Goal: Check status: Check status

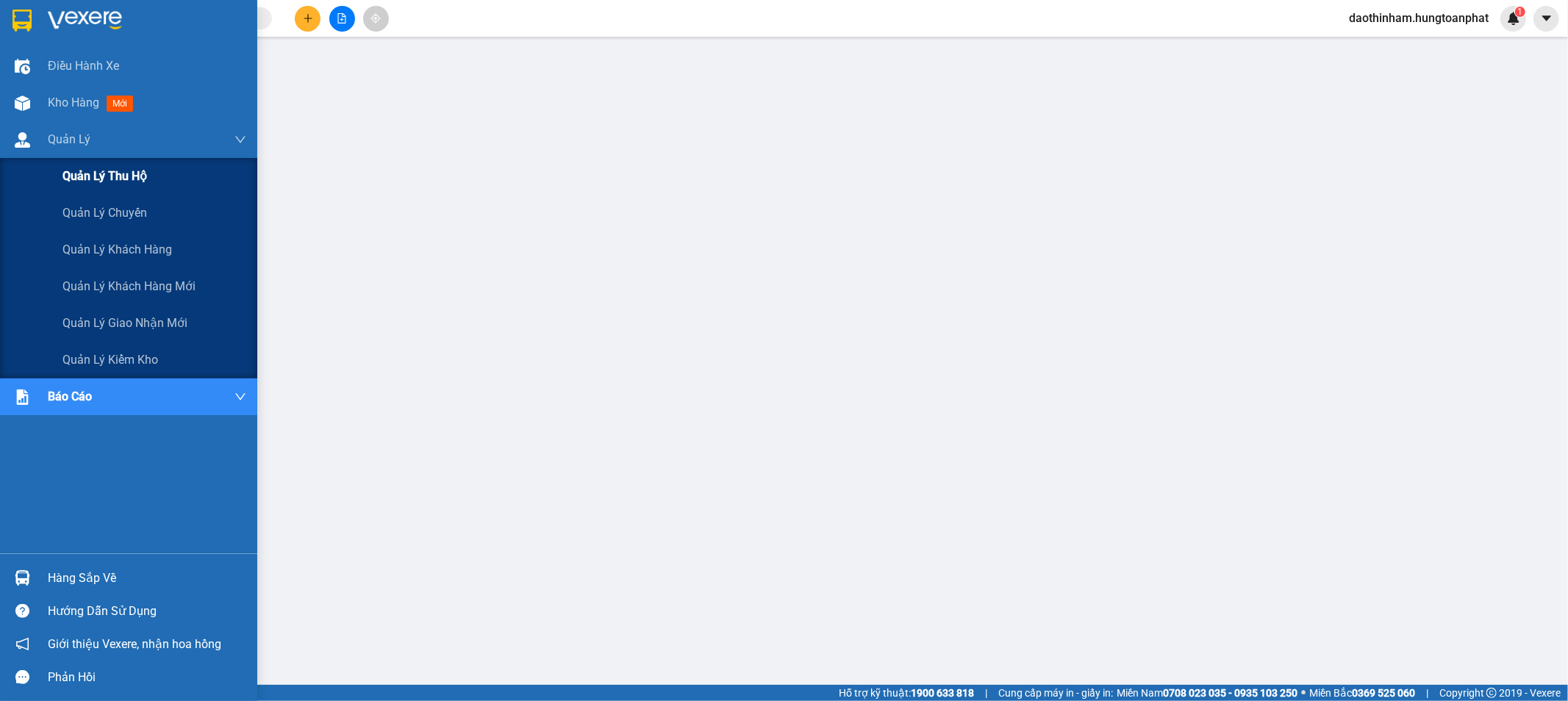
click at [102, 177] on span "Quản lý thu hộ" at bounding box center [105, 175] width 84 height 18
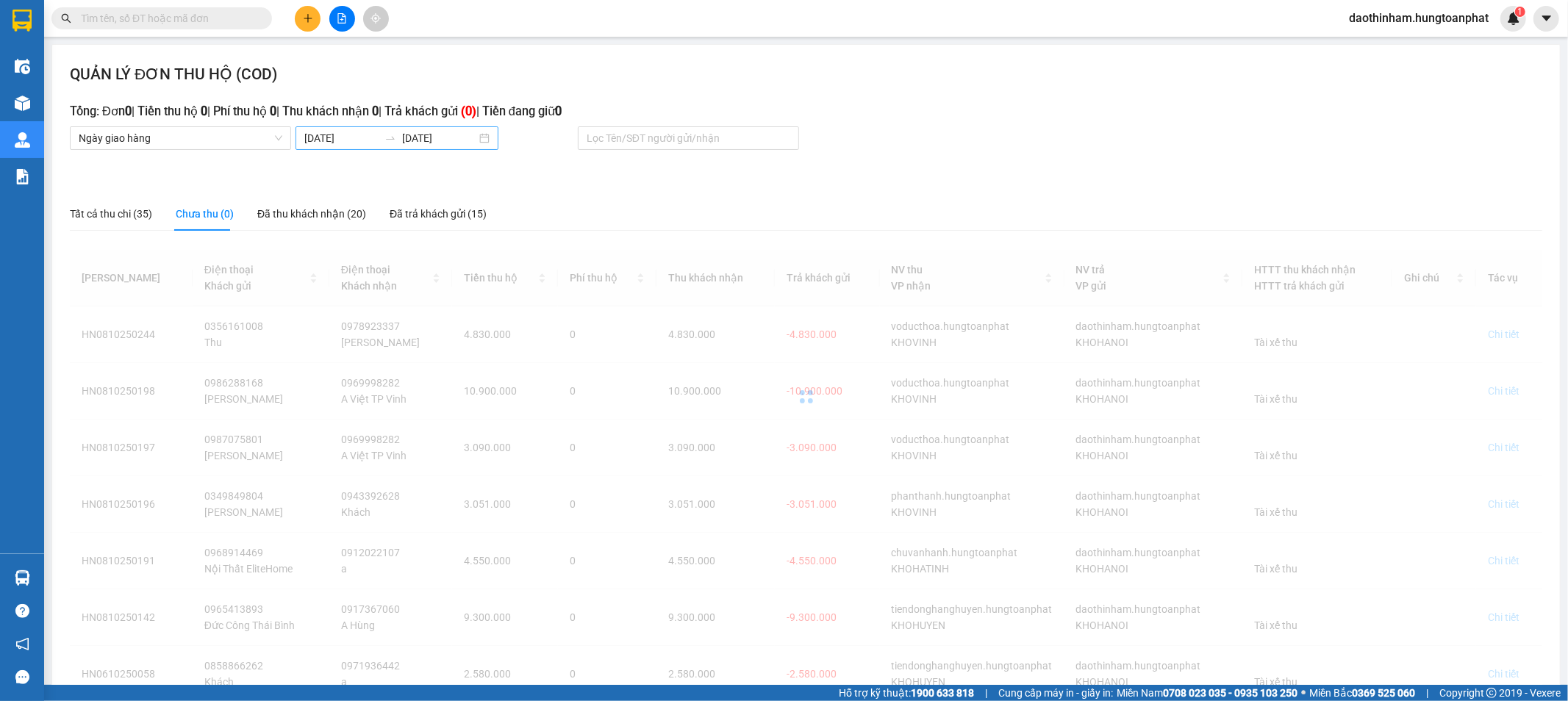
click at [368, 144] on input "[DATE]" at bounding box center [341, 138] width 75 height 16
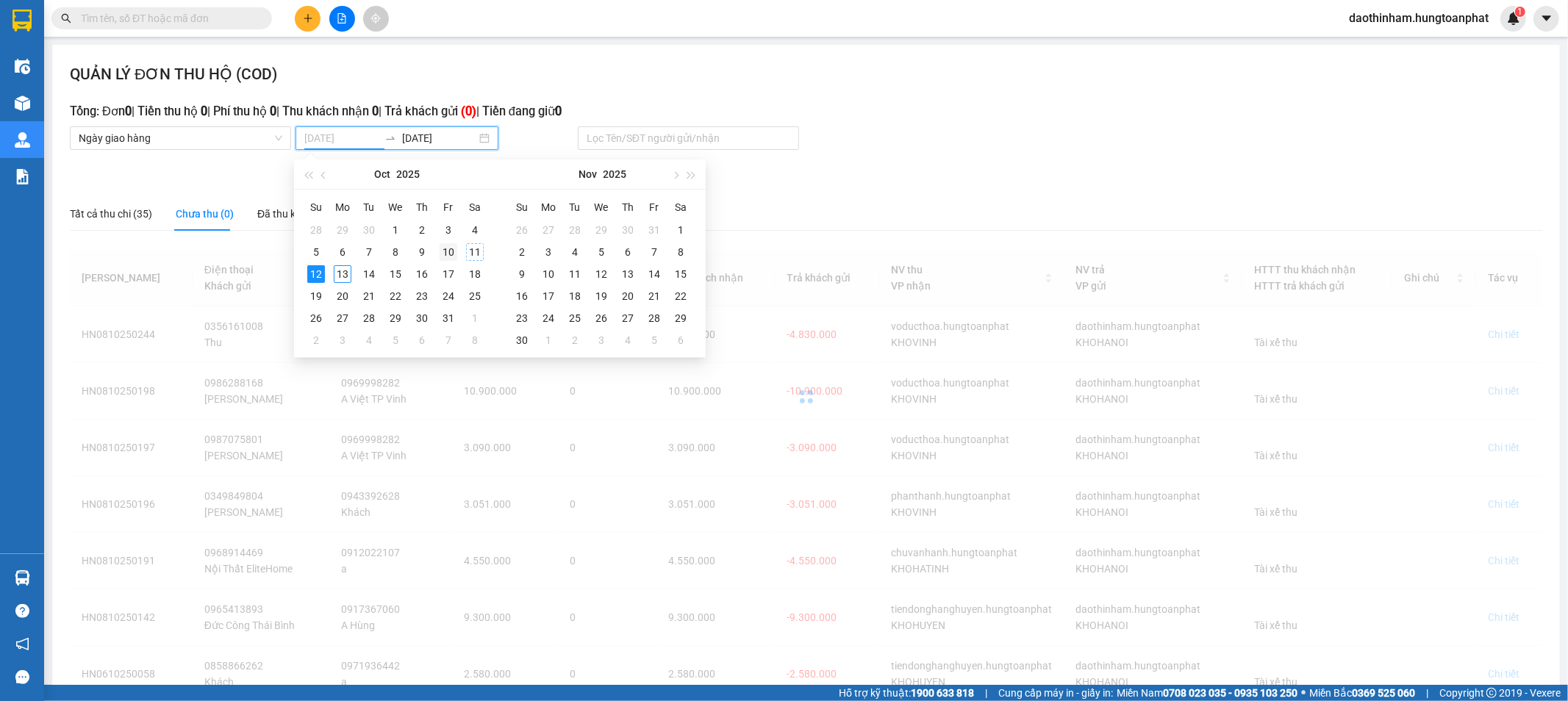
type input "[DATE]"
click at [451, 253] on div "10" at bounding box center [449, 252] width 17 height 17
type input "[DATE]"
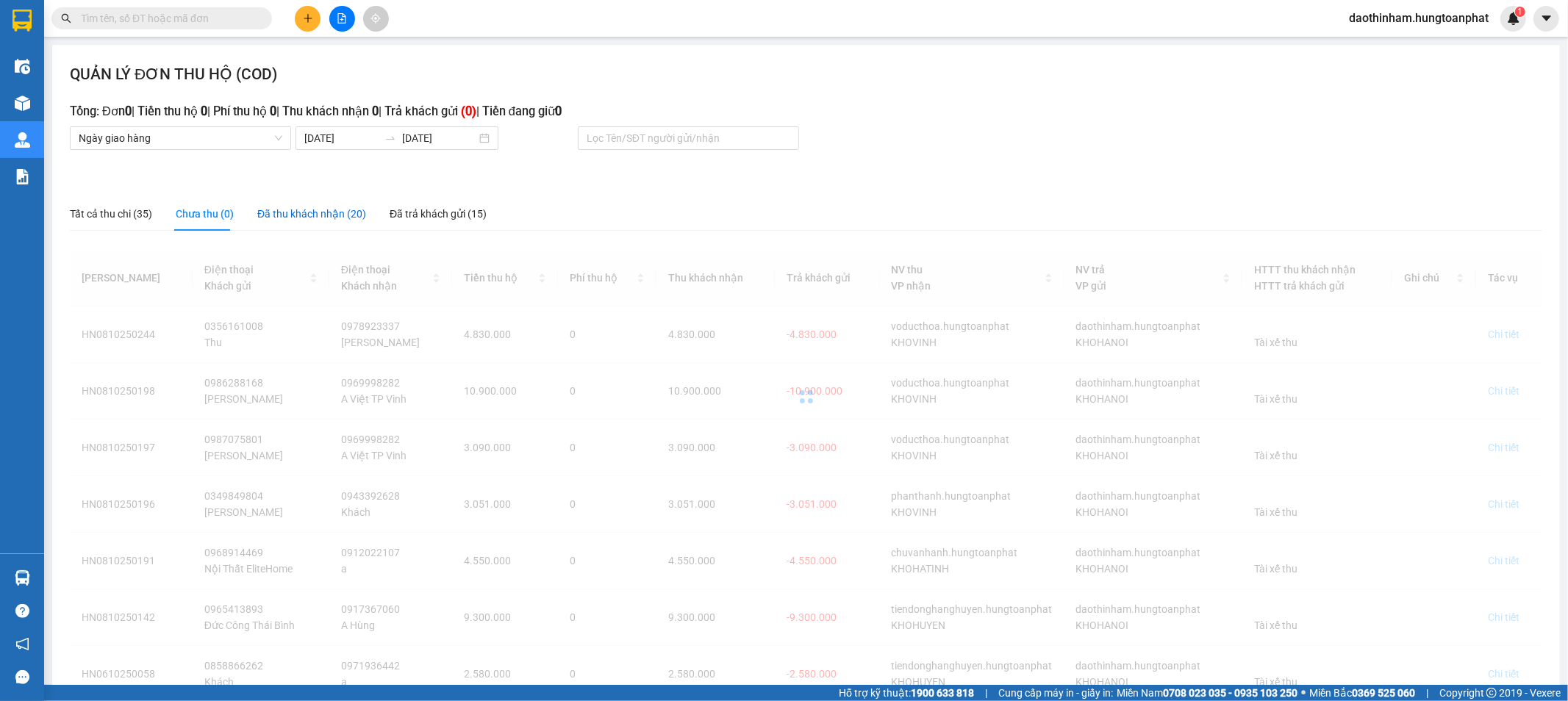
click at [314, 218] on div "Đã thu khách nhận (20)" at bounding box center [311, 214] width 109 height 16
click at [328, 138] on input "[DATE]" at bounding box center [341, 138] width 75 height 16
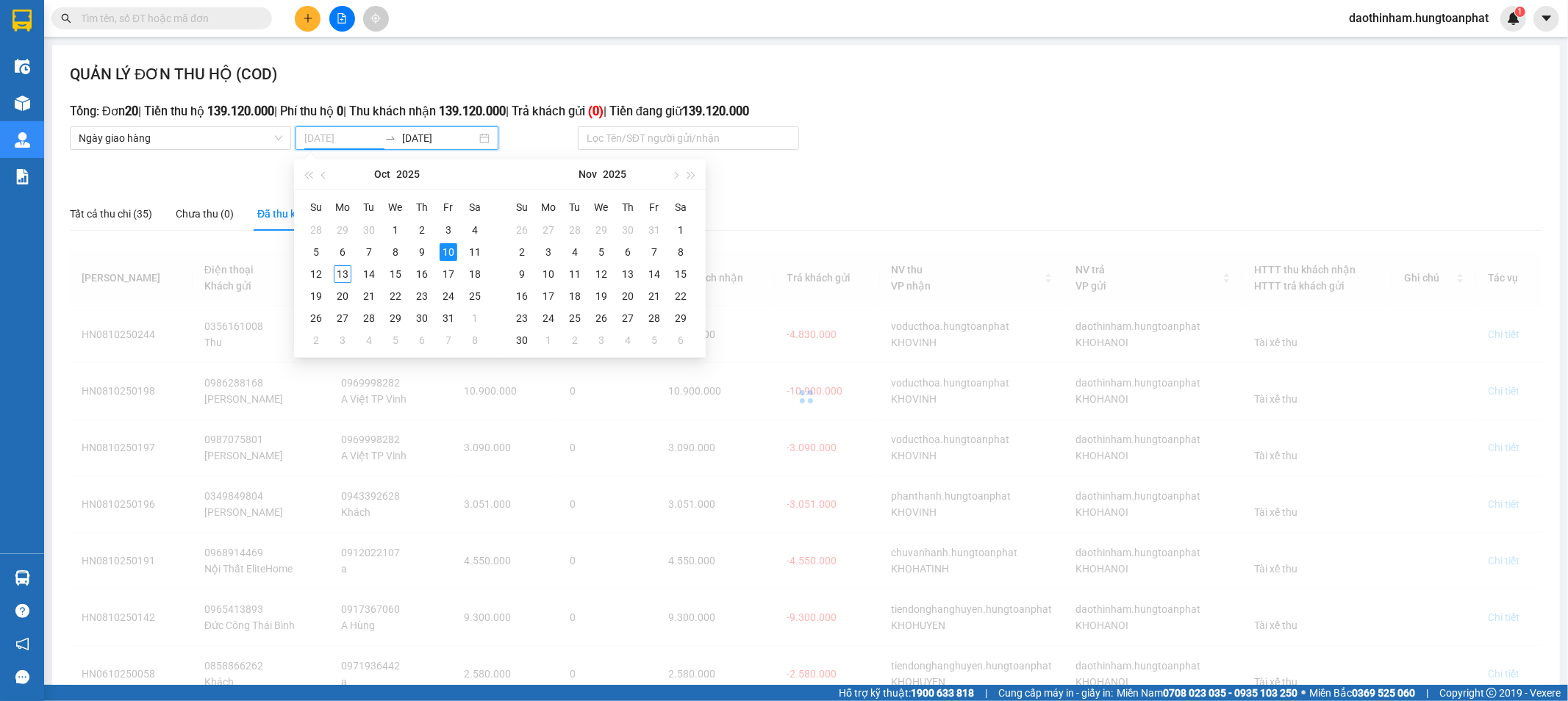
click at [451, 252] on div "10" at bounding box center [449, 252] width 17 height 17
click at [332, 144] on input "[DATE]" at bounding box center [341, 138] width 75 height 16
click at [447, 251] on div "10" at bounding box center [449, 252] width 17 height 17
click at [447, 251] on div at bounding box center [806, 397] width 1473 height 294
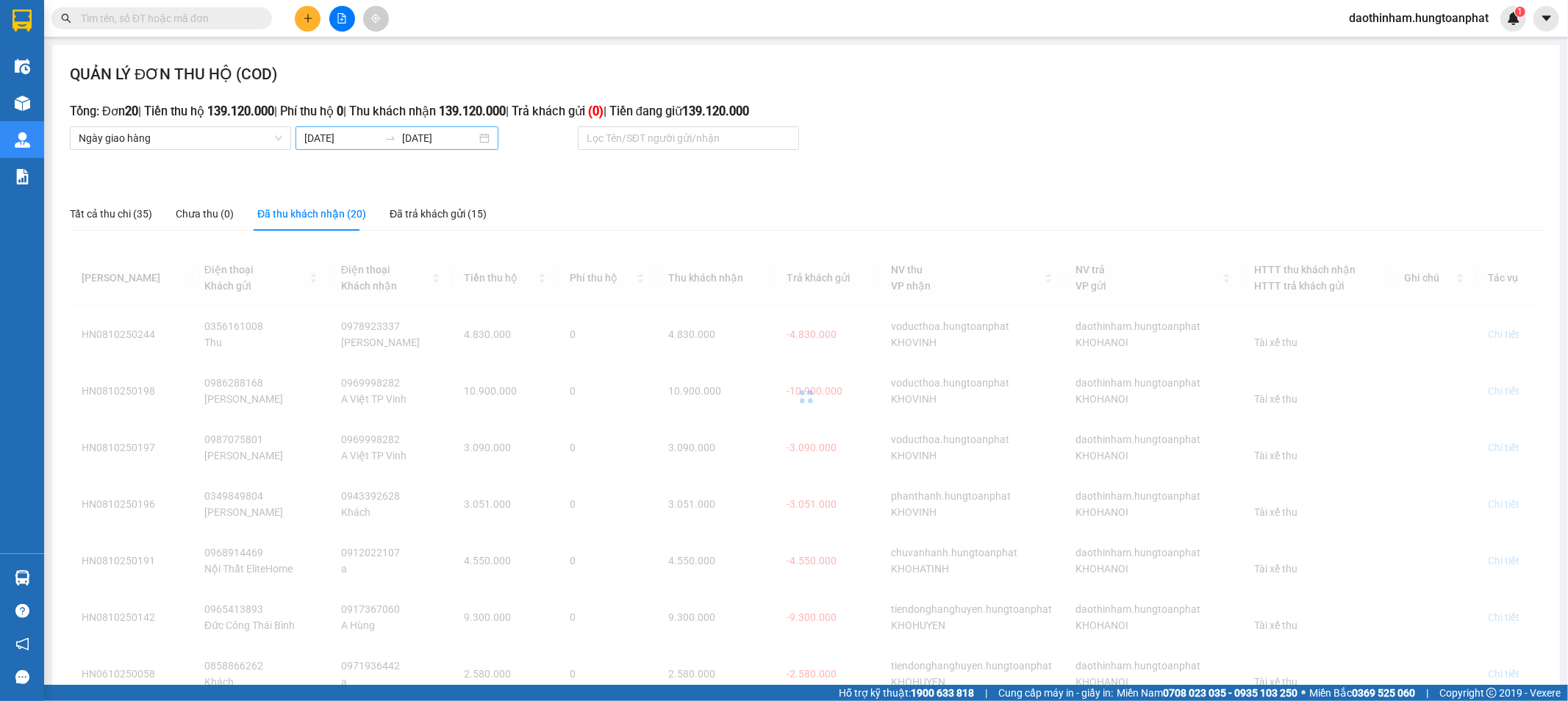
click at [342, 138] on input "[DATE]" at bounding box center [341, 138] width 75 height 16
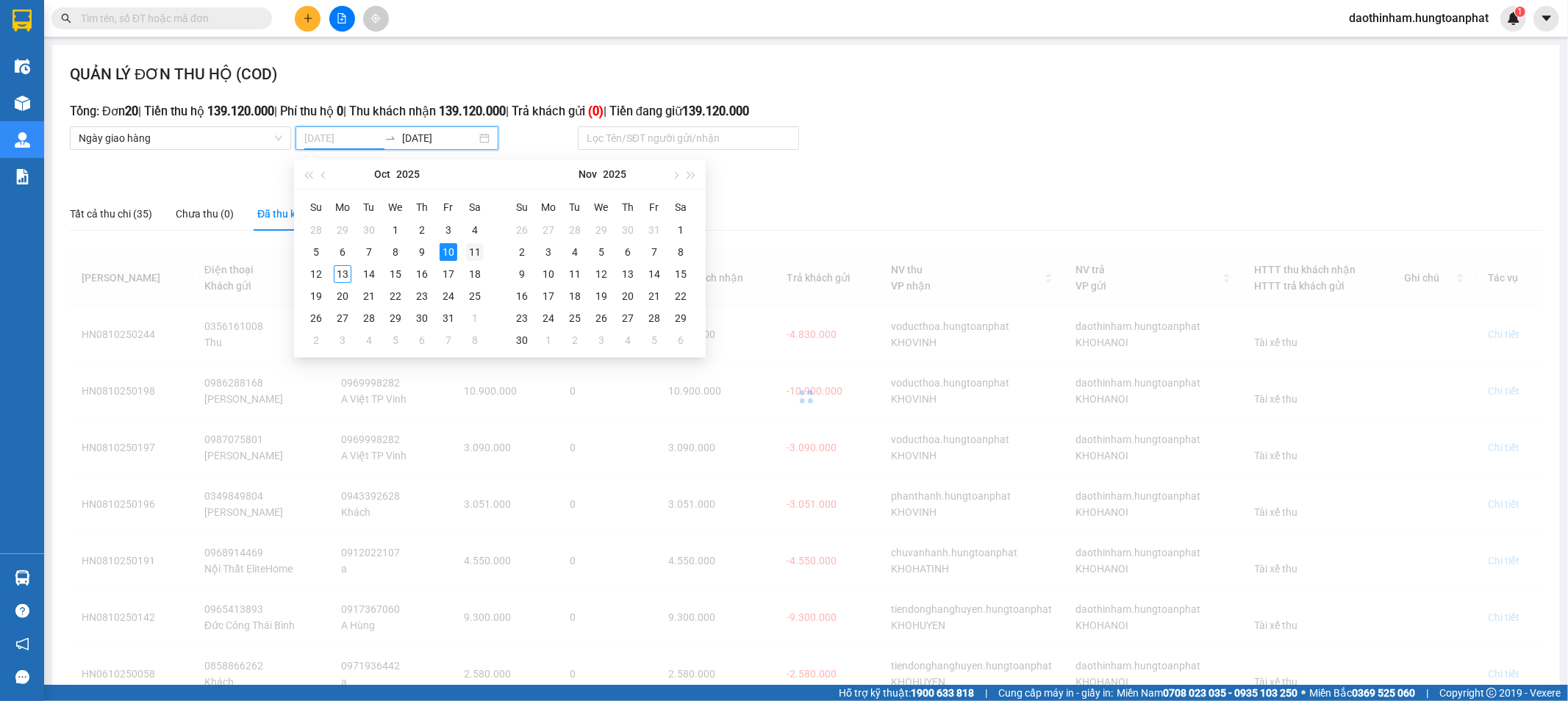
type input "[DATE]"
click at [469, 250] on div "11" at bounding box center [475, 252] width 17 height 17
type input "[DATE]"
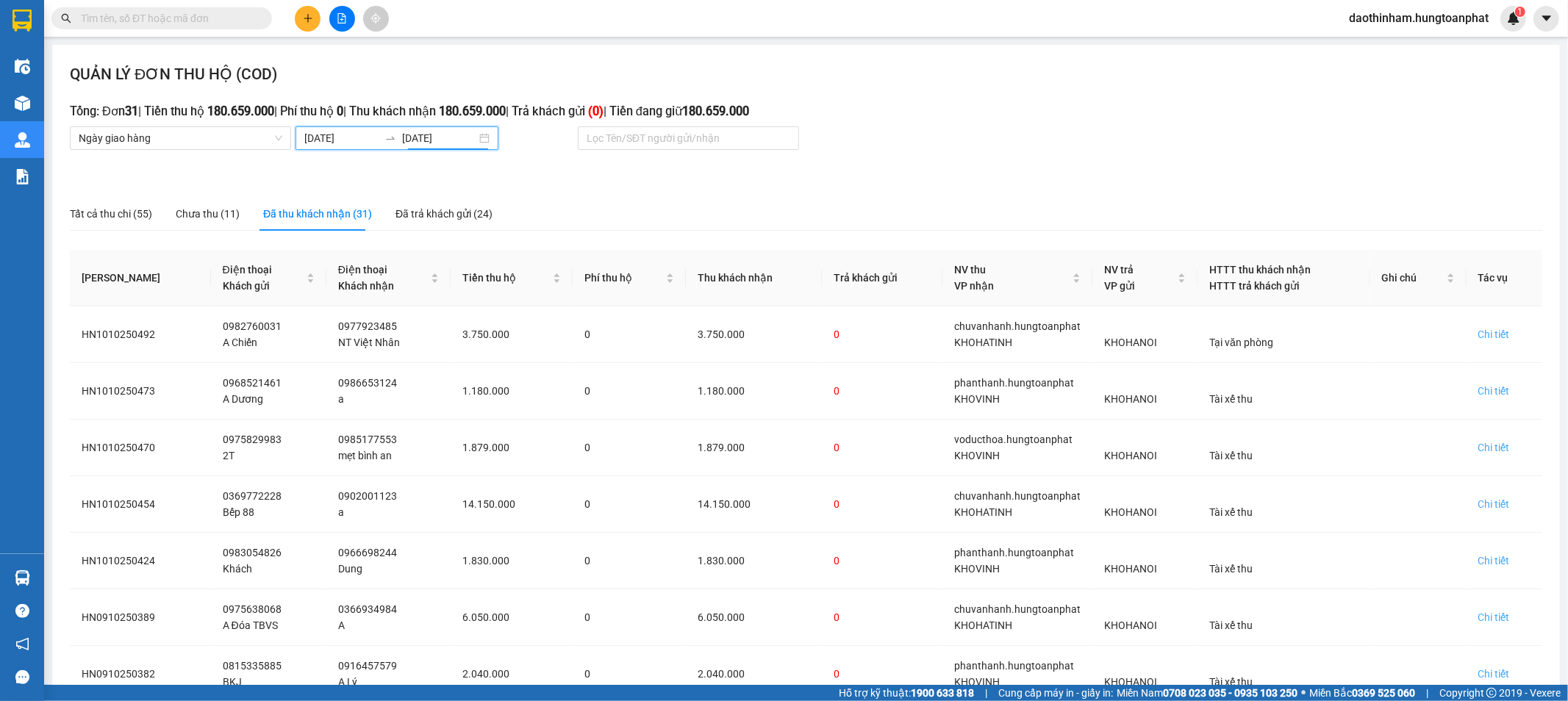
click at [349, 142] on input "[DATE]" at bounding box center [341, 138] width 75 height 16
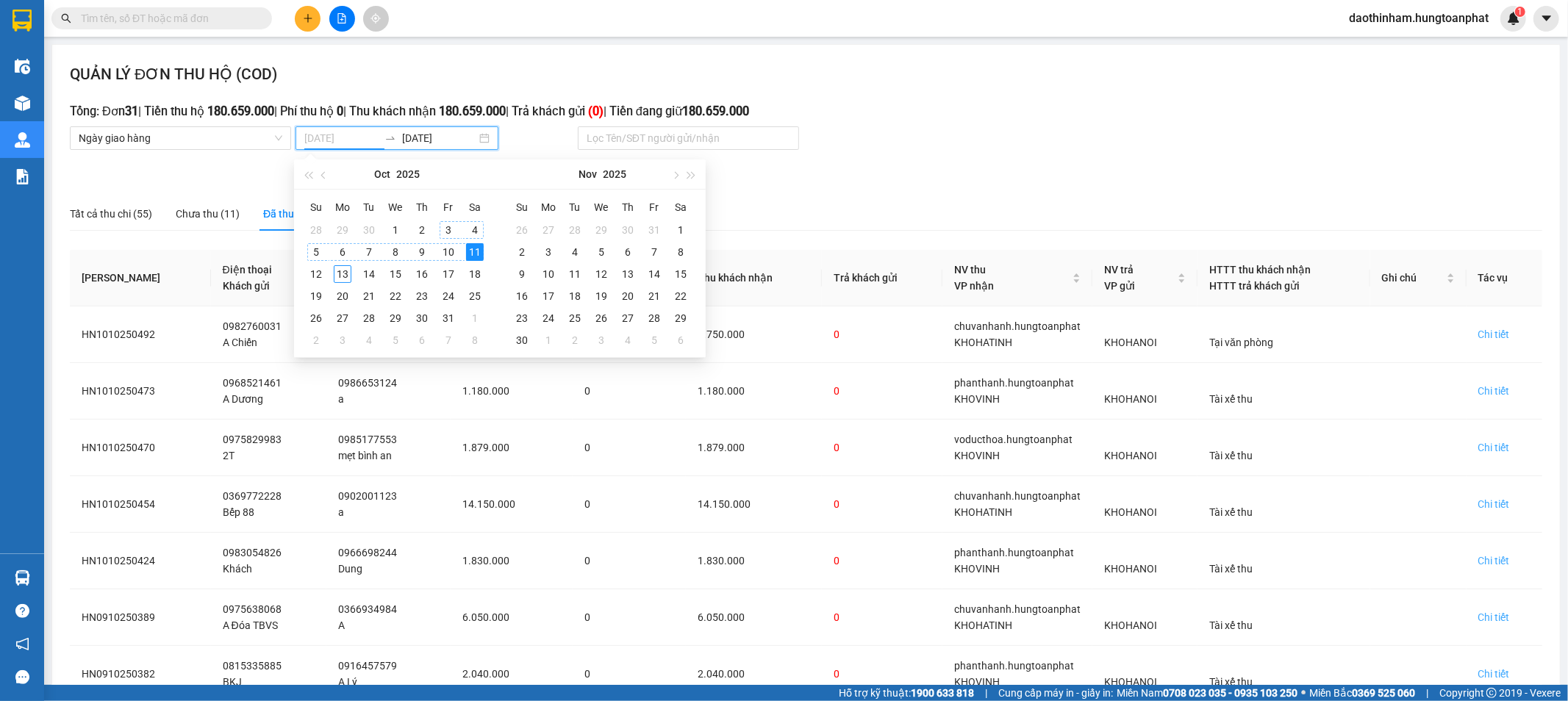
type input "[DATE]"
click at [480, 255] on div "11" at bounding box center [475, 252] width 17 height 17
type input "[DATE]"
click at [333, 133] on input "[DATE]" at bounding box center [341, 138] width 75 height 16
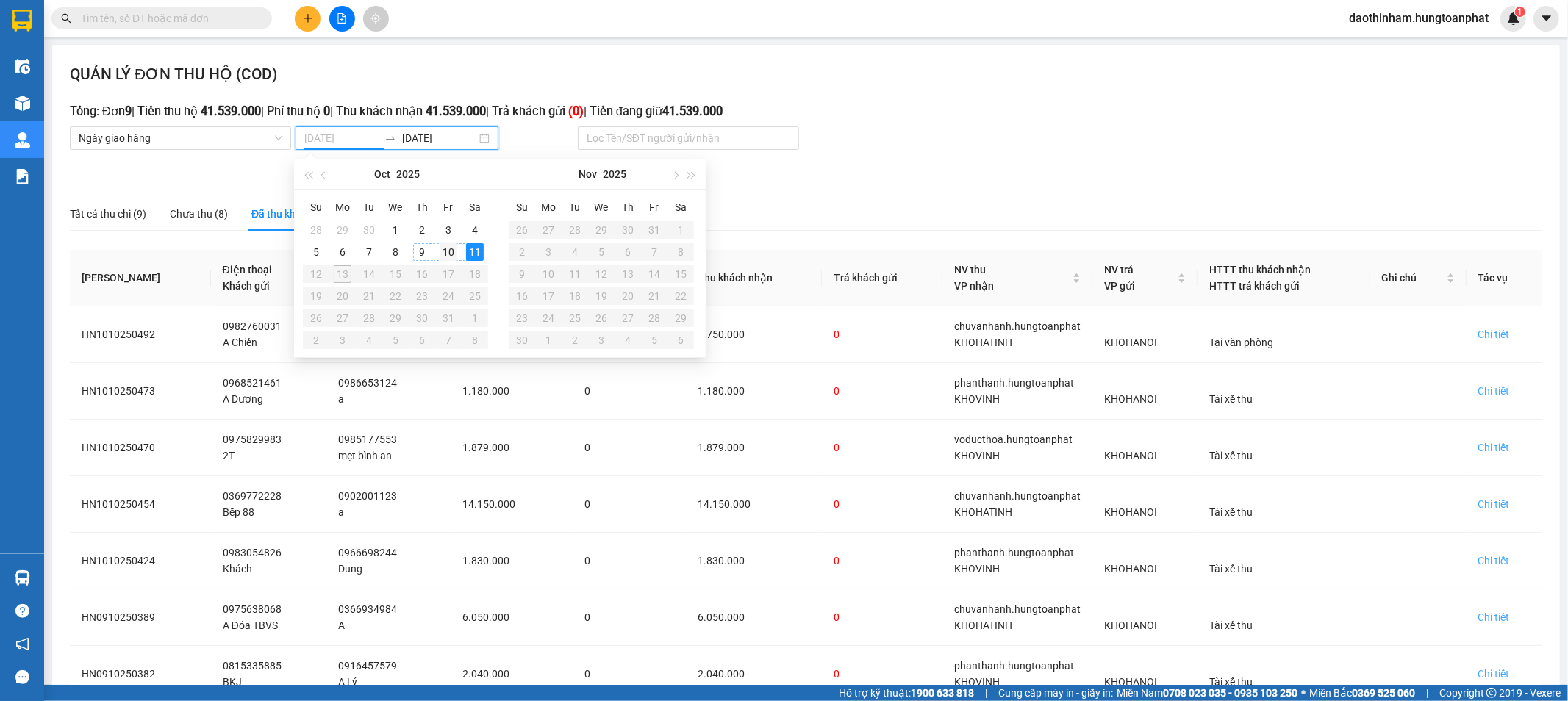
type input "[DATE]"
click at [454, 251] on div "10" at bounding box center [449, 252] width 17 height 17
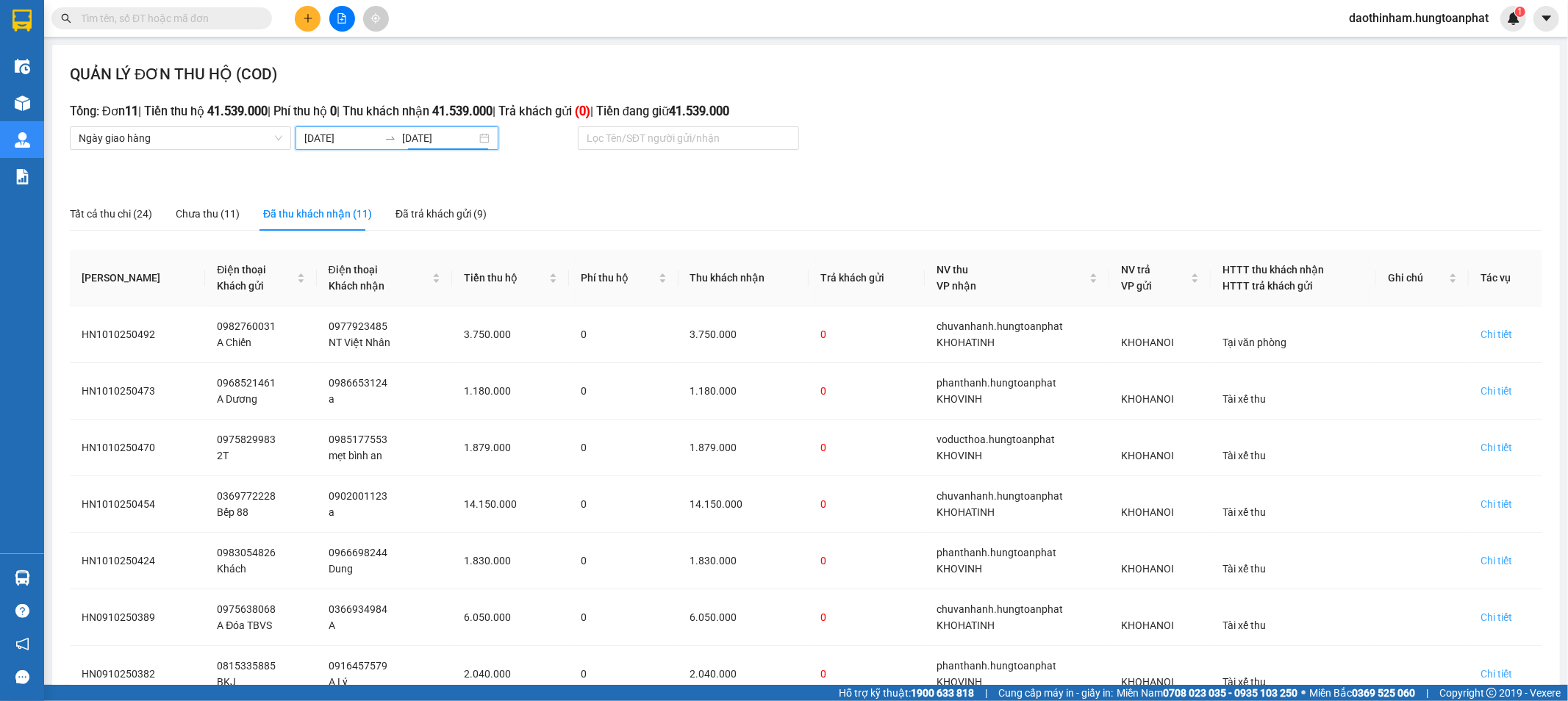
click at [417, 141] on input "[DATE]" at bounding box center [439, 138] width 75 height 16
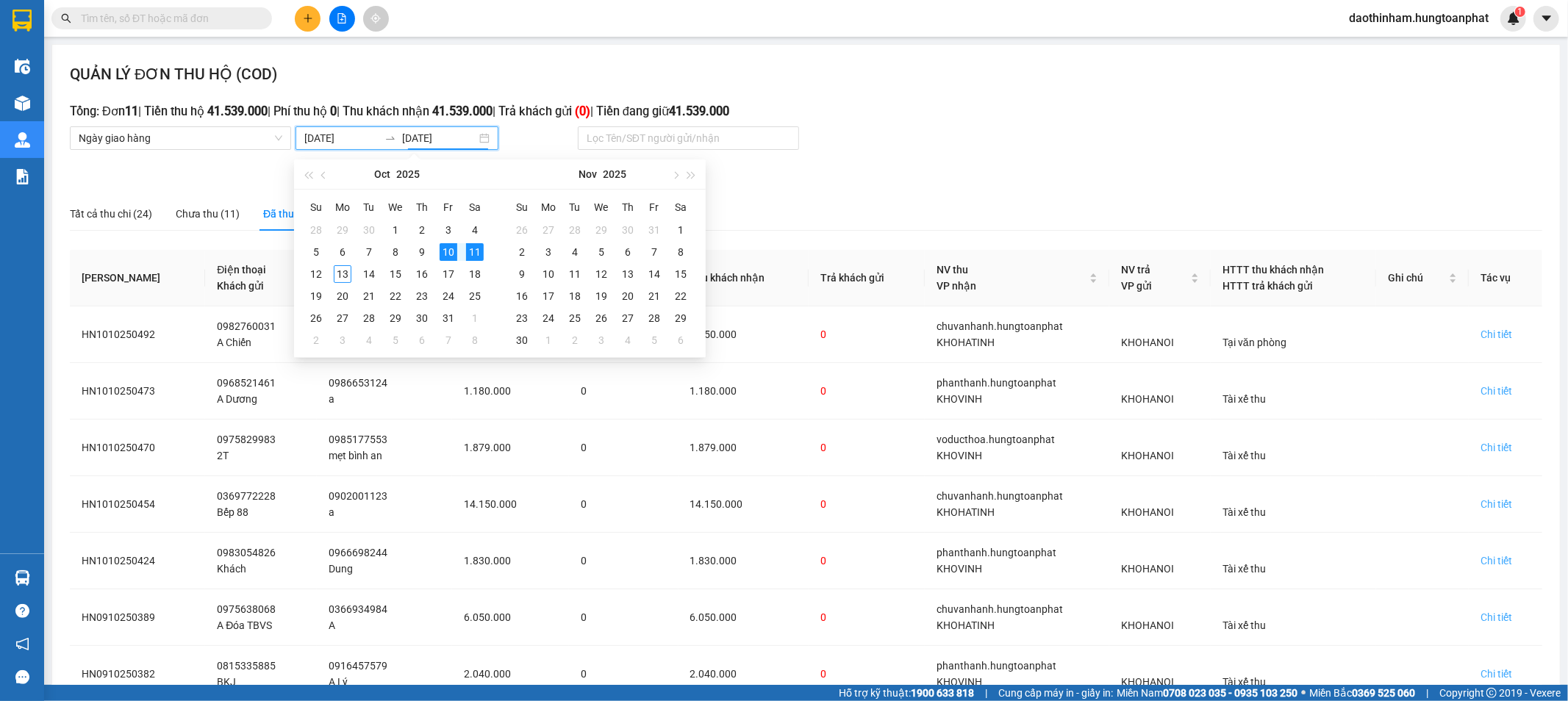
type input "[DATE]"
click at [445, 248] on div "10" at bounding box center [449, 252] width 17 height 17
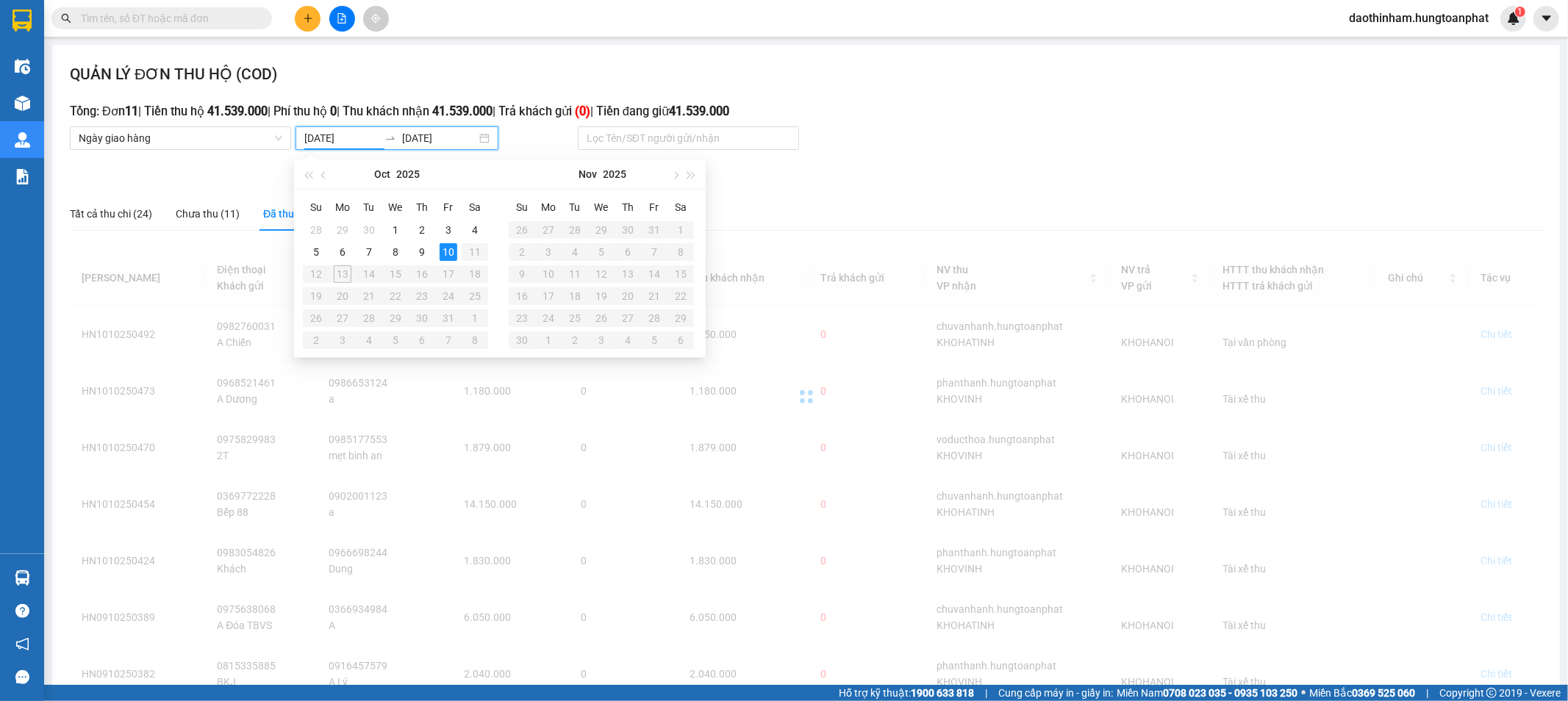
click at [445, 248] on div "10" at bounding box center [449, 252] width 17 height 17
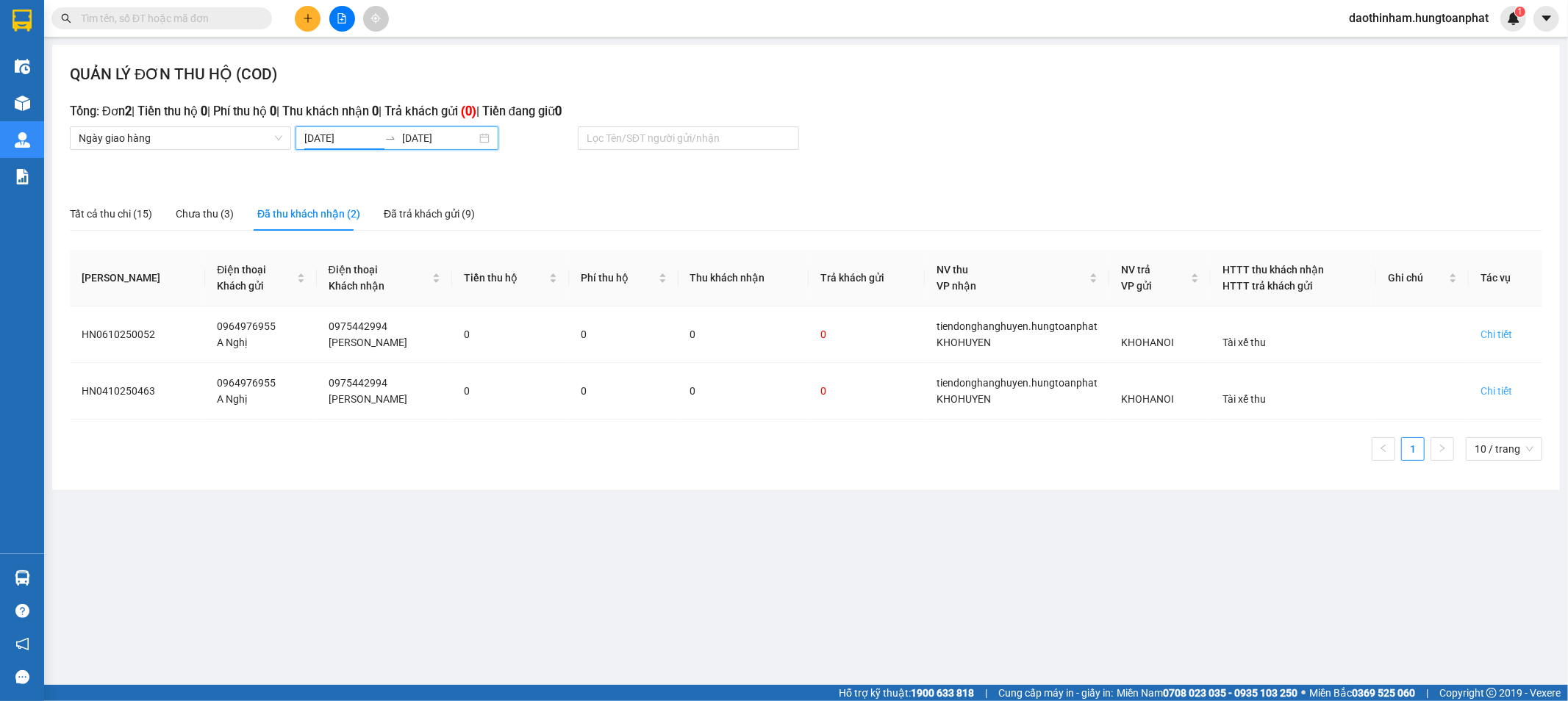
click at [333, 144] on input "[DATE]" at bounding box center [341, 138] width 75 height 16
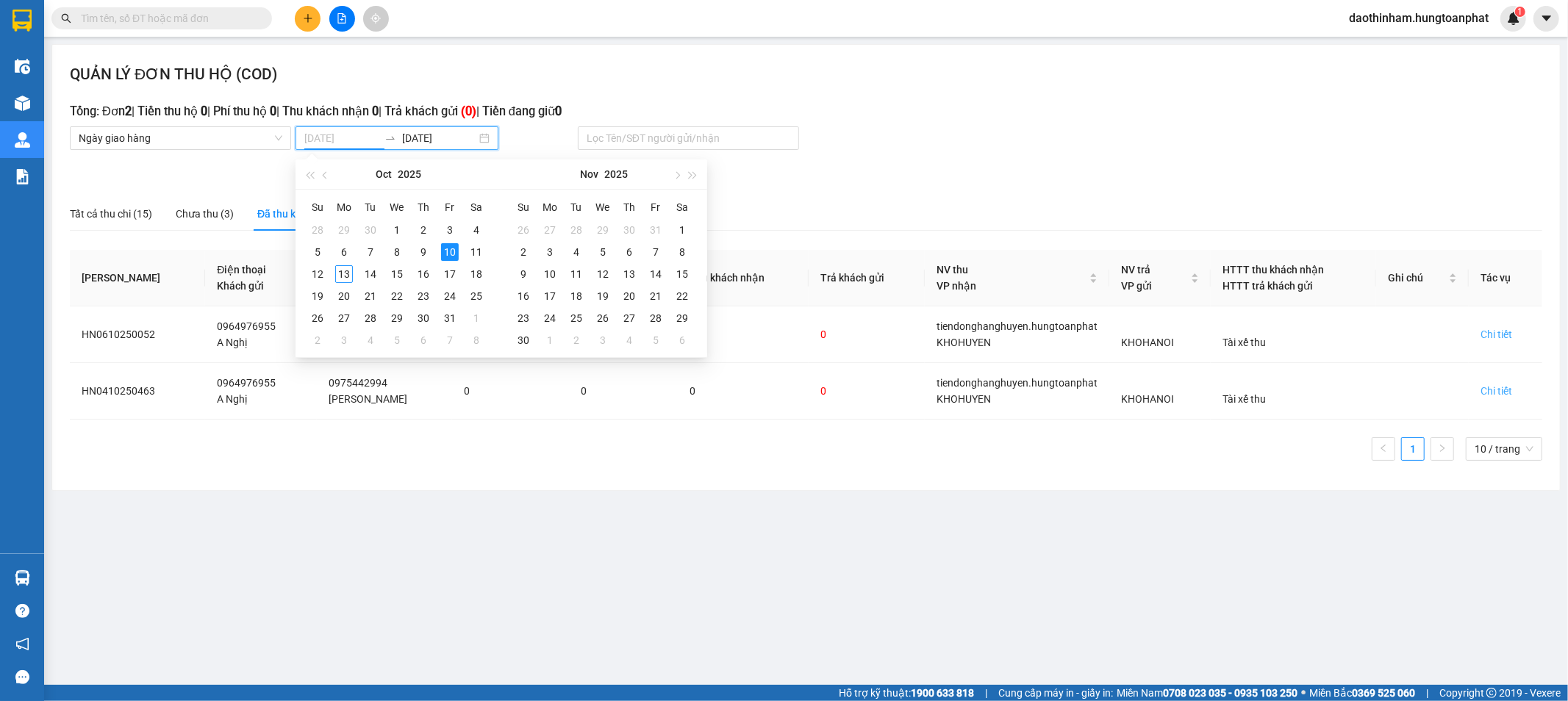
click at [449, 255] on div "10" at bounding box center [450, 252] width 17 height 17
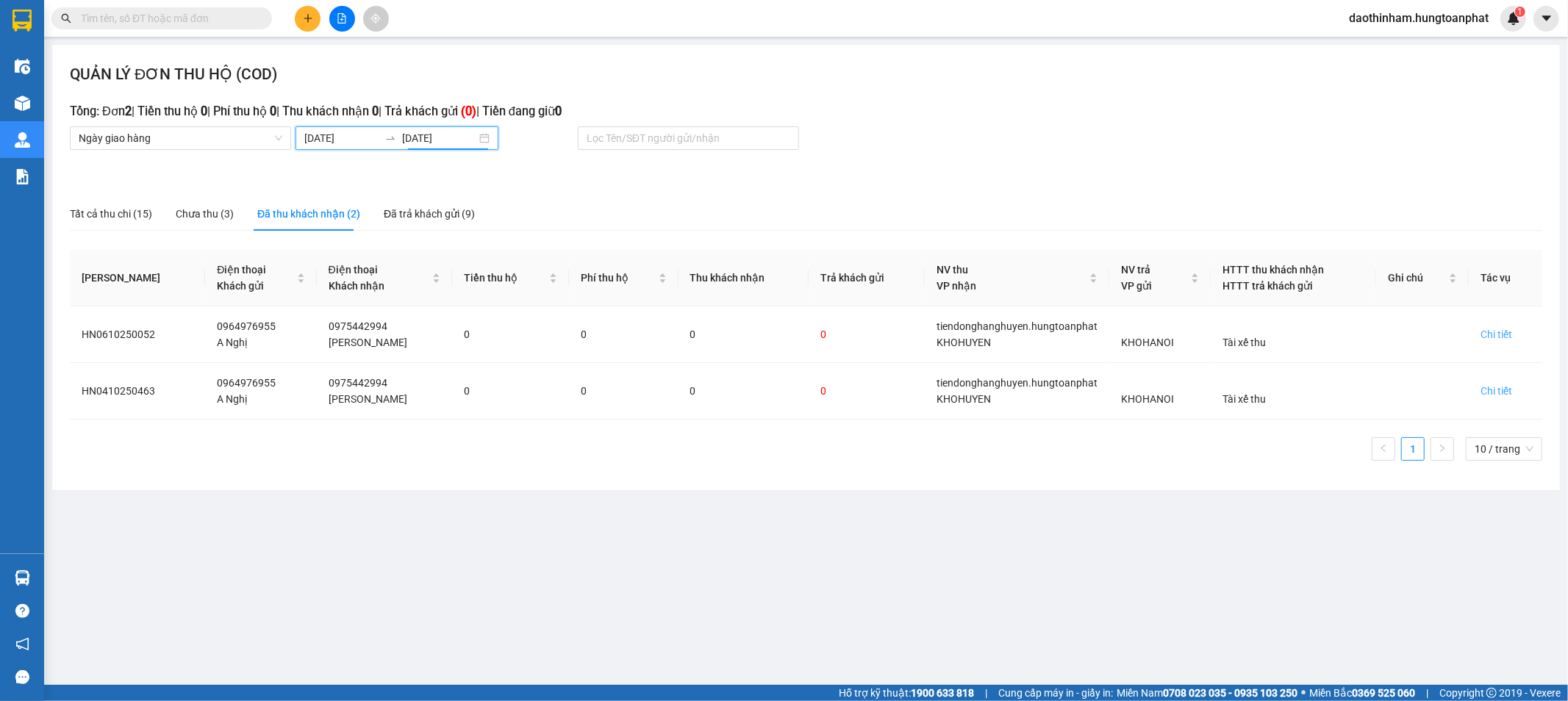
click at [339, 137] on input "[DATE]" at bounding box center [341, 138] width 75 height 16
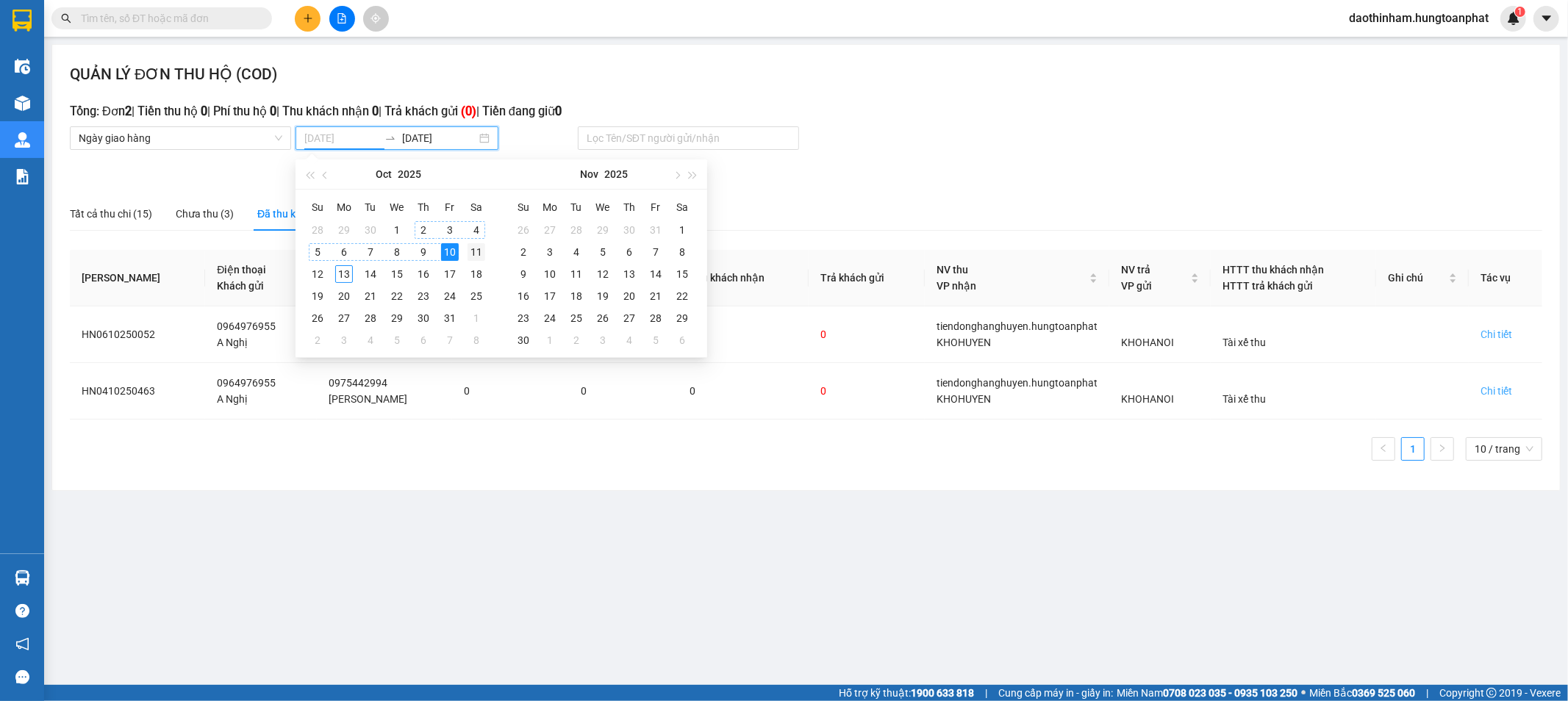
type input "[DATE]"
click at [479, 257] on div "11" at bounding box center [476, 252] width 17 height 17
type input "[DATE]"
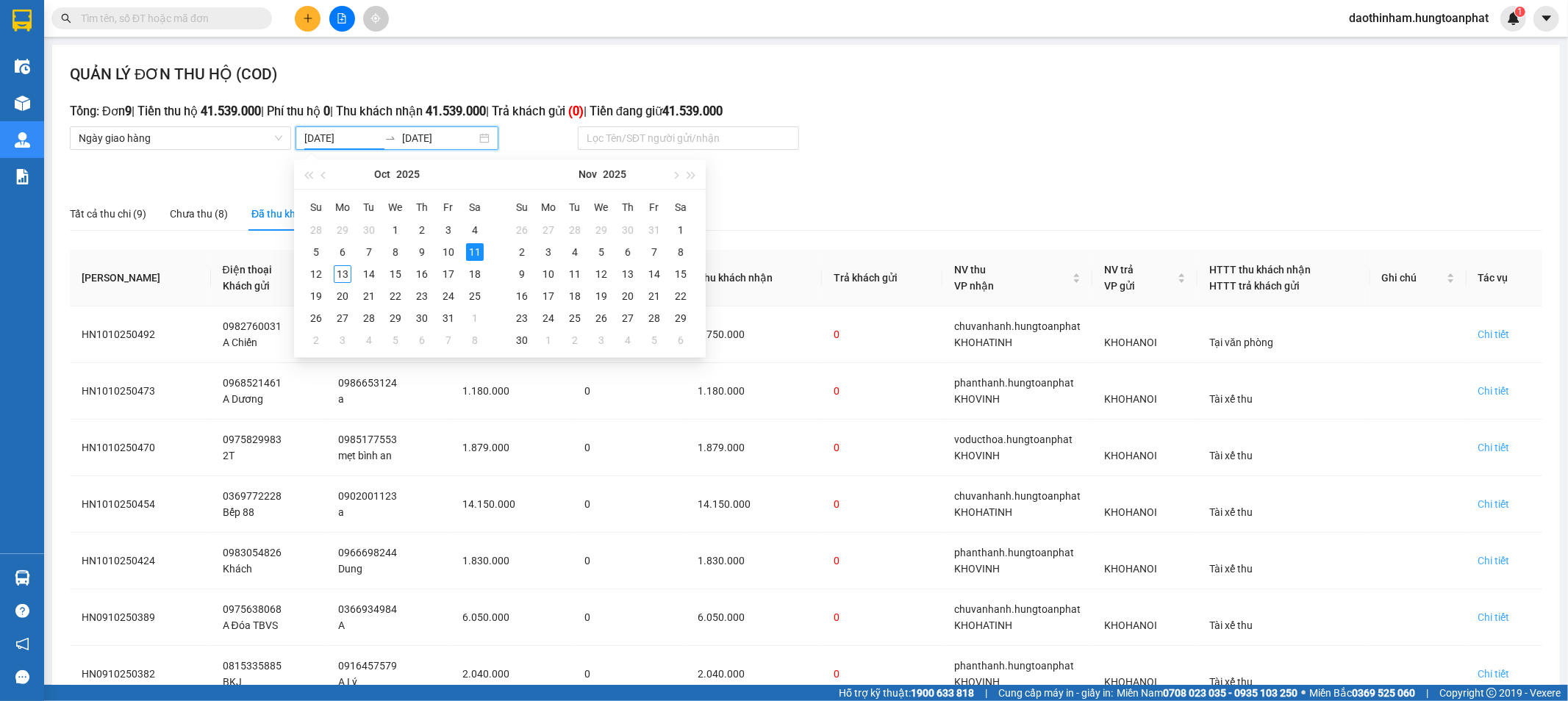
click at [349, 137] on input "[DATE]" at bounding box center [341, 138] width 75 height 16
click at [473, 259] on div "11" at bounding box center [475, 252] width 17 height 17
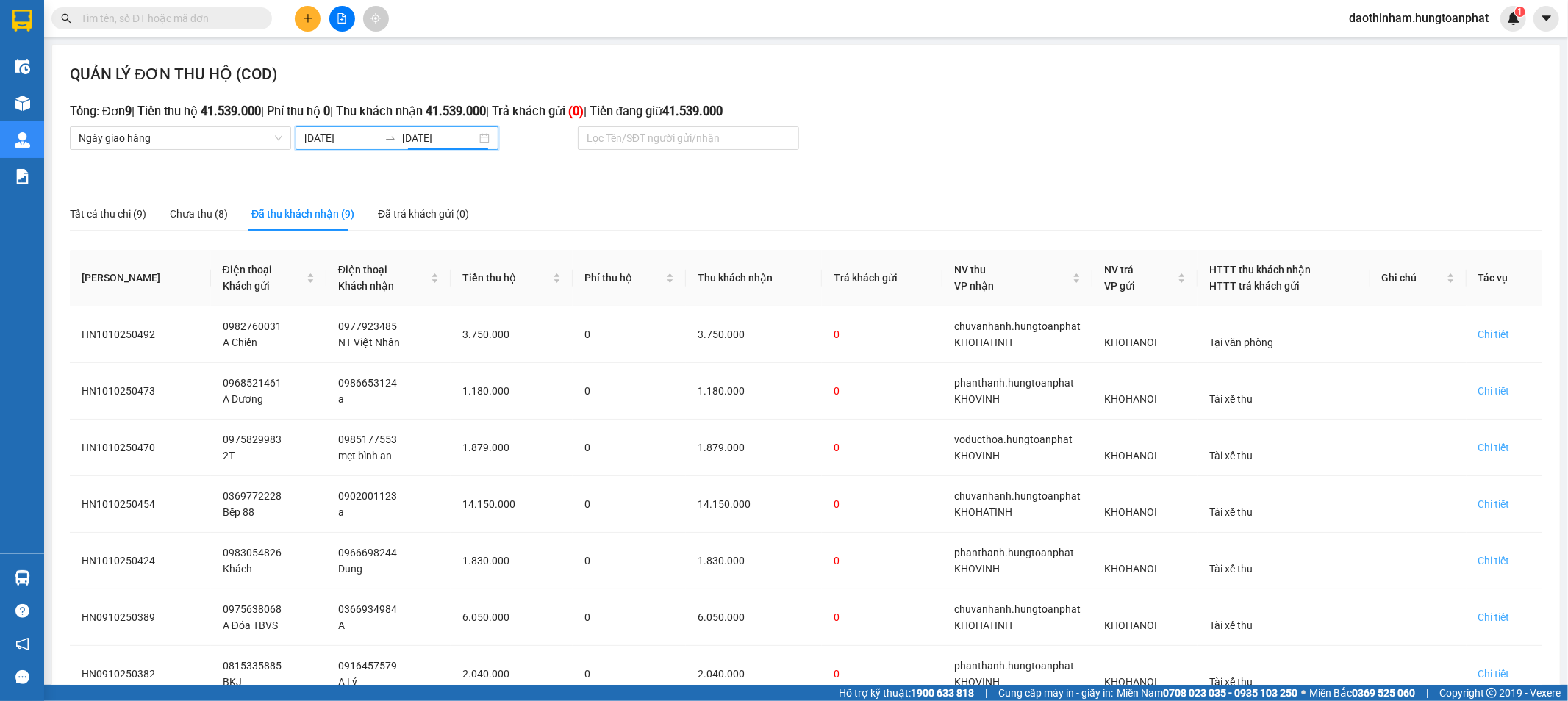
click at [332, 138] on input "[DATE]" at bounding box center [341, 138] width 75 height 16
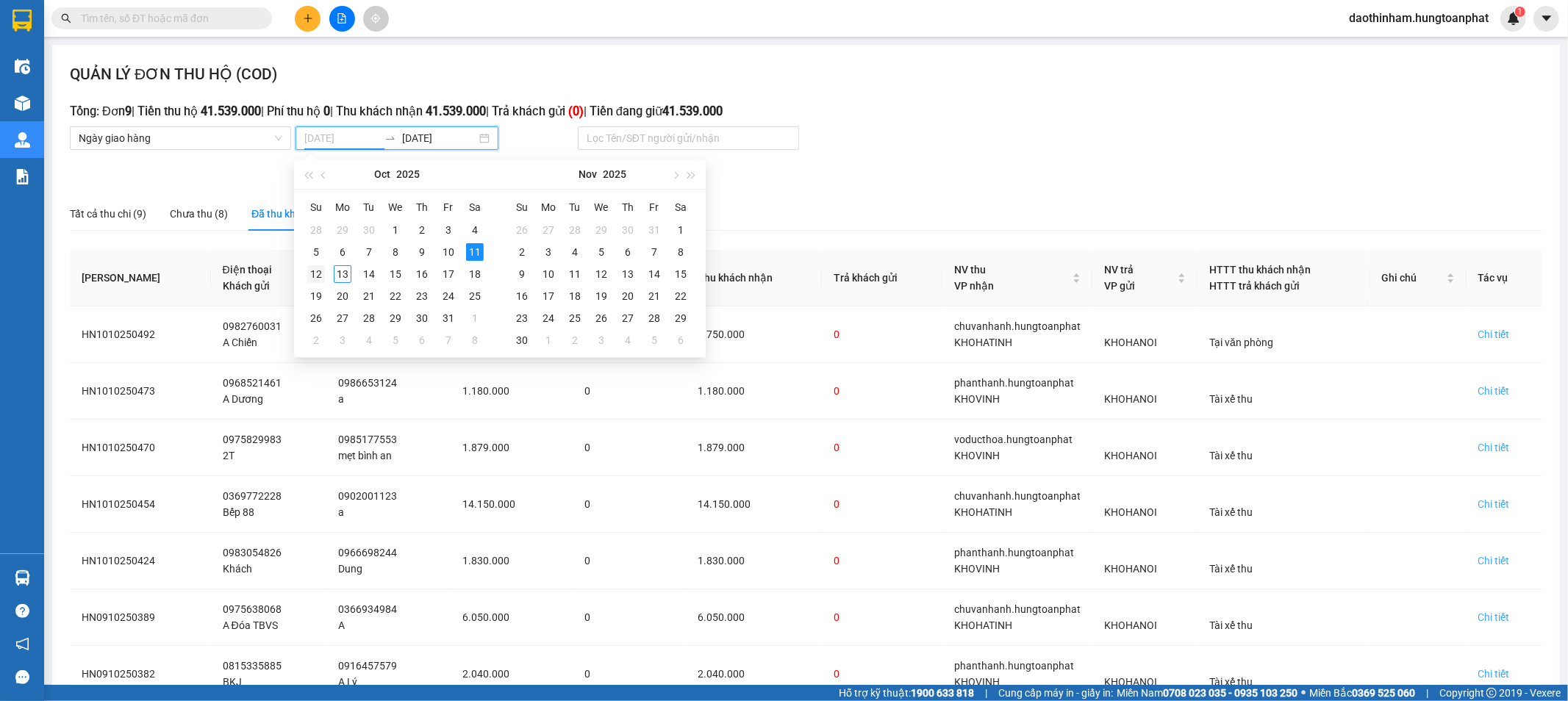
type input "[DATE]"
click at [313, 272] on div "12" at bounding box center [316, 274] width 17 height 17
type input "[DATE]"
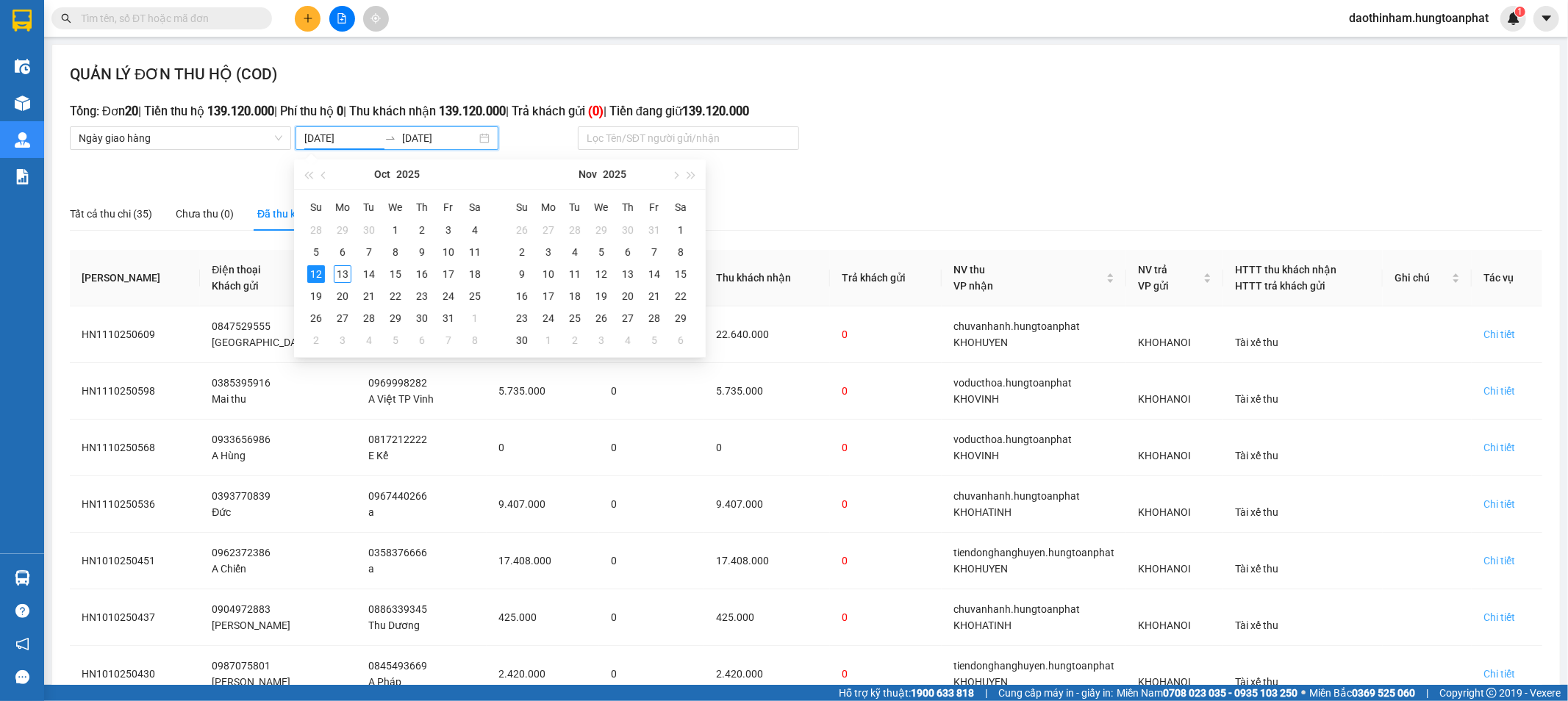
click at [342, 141] on input "[DATE]" at bounding box center [341, 138] width 75 height 16
type input "[DATE]"
click at [322, 275] on div "12" at bounding box center [316, 274] width 17 height 17
type input "[DATE]"
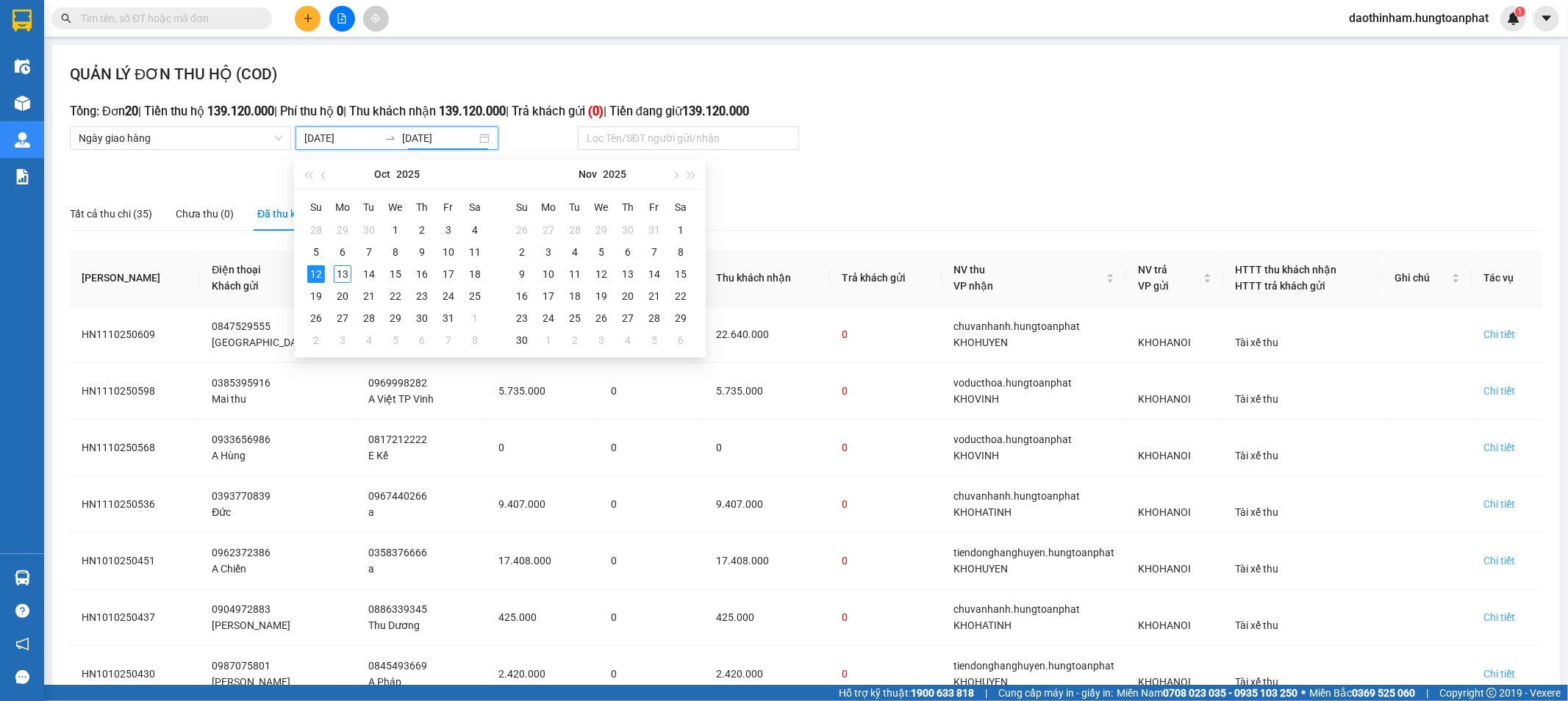
click at [335, 140] on input "[DATE]" at bounding box center [341, 138] width 75 height 16
type input "[DATE]"
click at [478, 250] on div "11" at bounding box center [475, 252] width 17 height 17
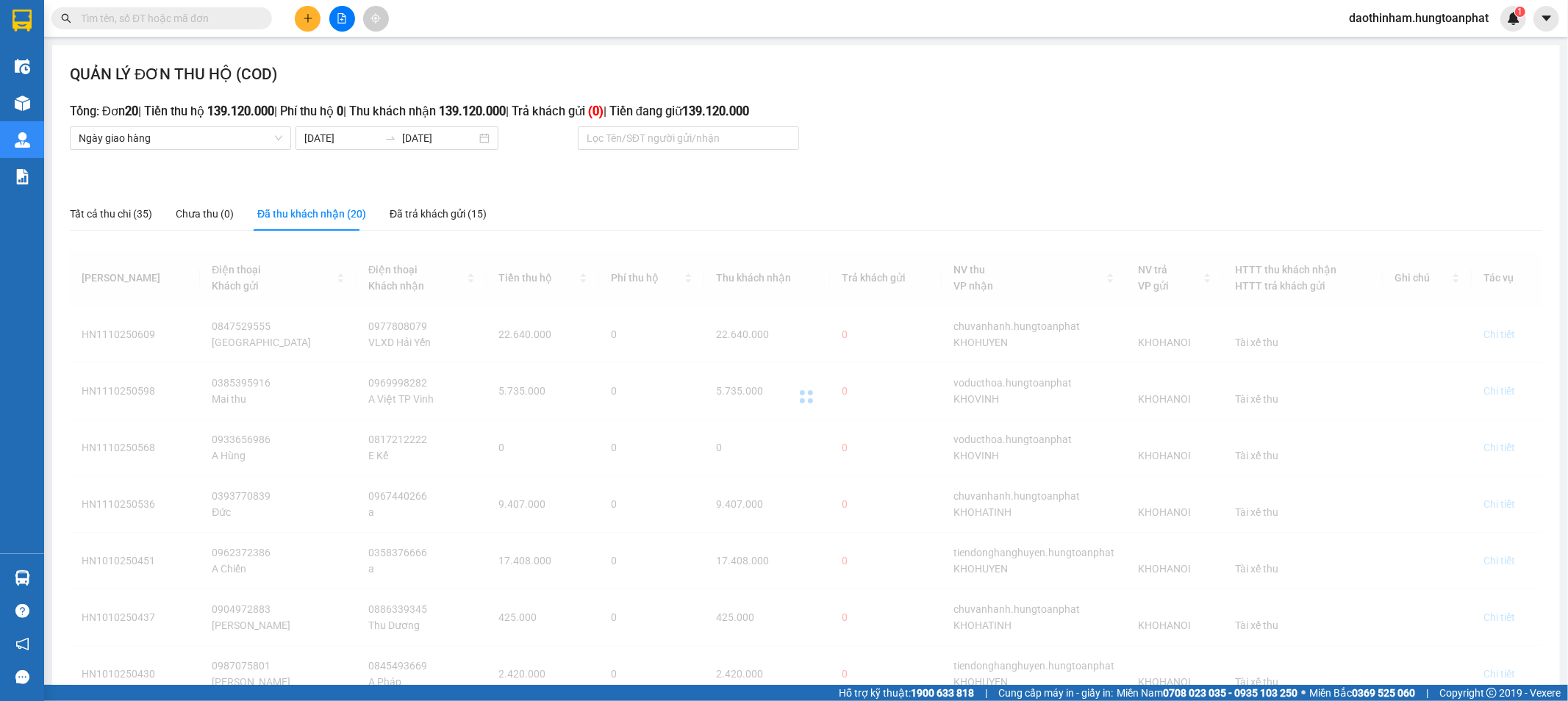
click at [478, 250] on div at bounding box center [806, 397] width 1473 height 294
click at [425, 141] on input "[DATE]" at bounding box center [439, 138] width 75 height 16
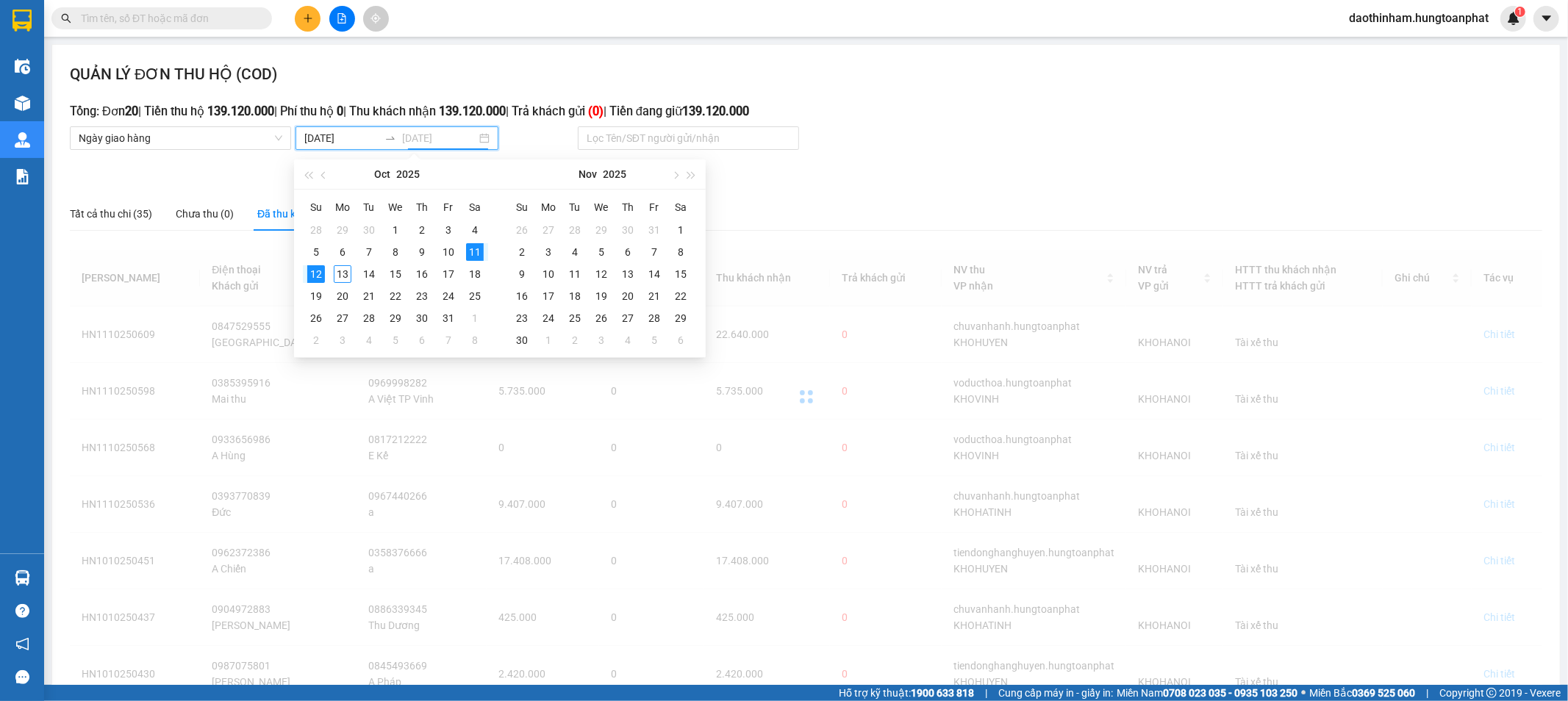
type input "[DATE]"
click at [485, 254] on td "11" at bounding box center [474, 252] width 26 height 22
click at [339, 144] on input "[DATE]" at bounding box center [341, 138] width 75 height 16
type input "[DATE]"
click at [469, 244] on div "11" at bounding box center [475, 252] width 17 height 17
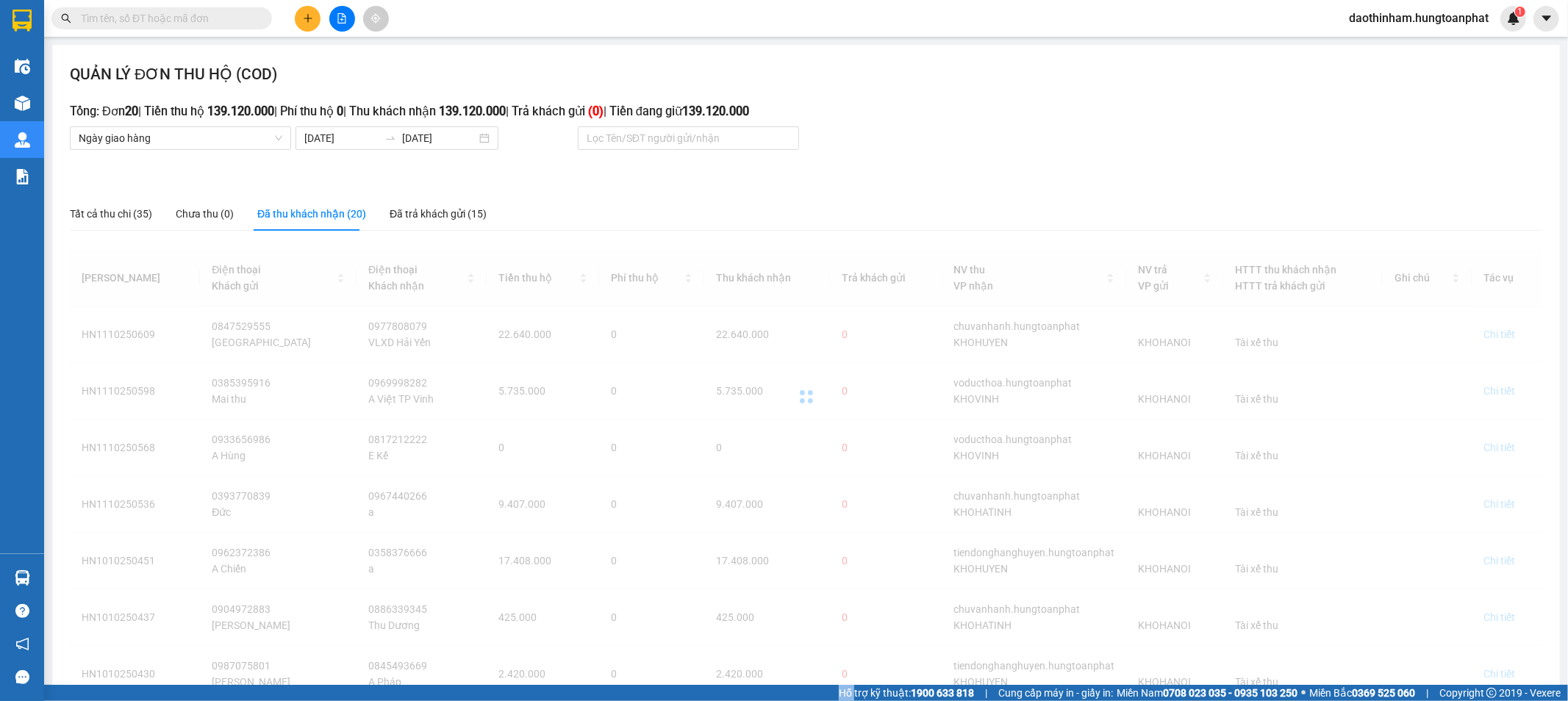
click at [469, 244] on div "Mã ĐH Điện thoại Khách gửi Điện thoại Khách nhận Tiền thu hộ Phí thu hộ Thu khá…" at bounding box center [806, 584] width 1473 height 683
click at [913, 164] on div "QUẢN LÝ ĐƠN THU HỘ (COD) Tổng: Đơn 20 | Tiền thu hộ 139.120.000 | Phí thu hộ 0 …" at bounding box center [806, 493] width 1508 height 898
